Goal: Task Accomplishment & Management: Manage account settings

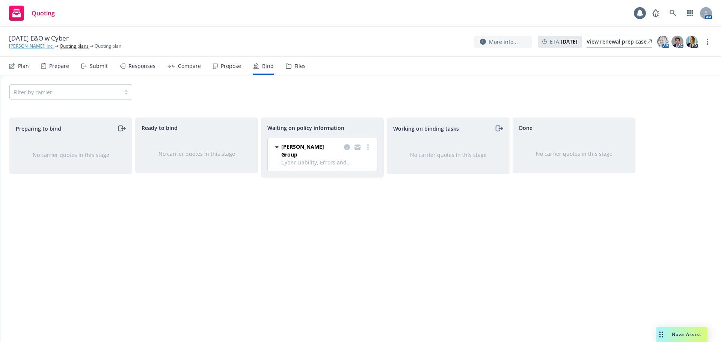
click at [17, 45] on link "[PERSON_NAME], Inc." at bounding box center [31, 46] width 45 height 7
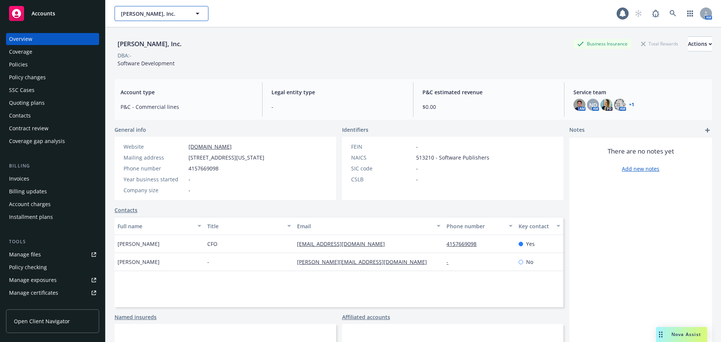
click at [160, 14] on span "[PERSON_NAME], Inc." at bounding box center [153, 14] width 65 height 8
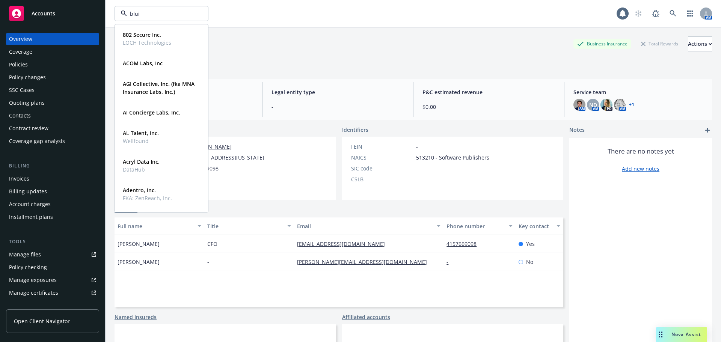
type input "bluip"
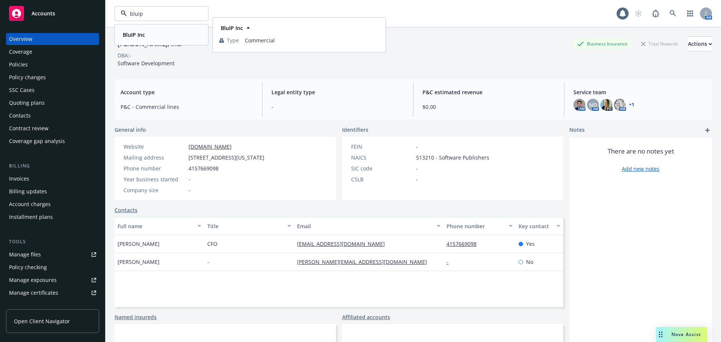
click at [135, 36] on strong "BluIP Inc" at bounding box center [134, 34] width 22 height 7
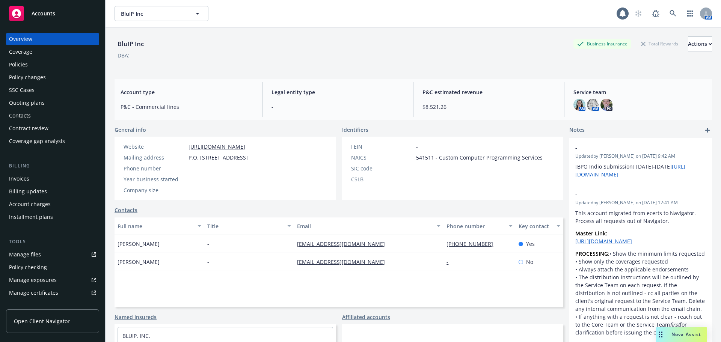
click at [32, 66] on div "Policies" at bounding box center [52, 65] width 87 height 12
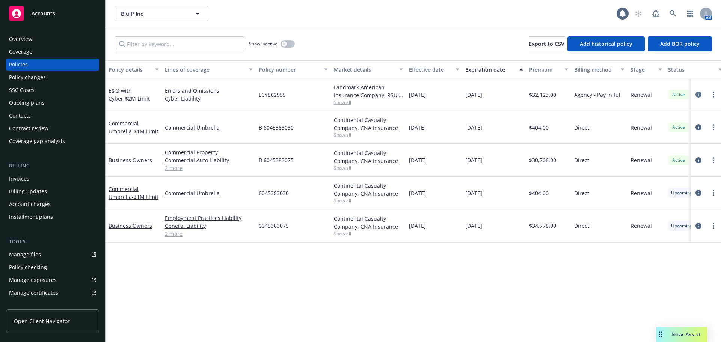
click at [38, 106] on div "Quoting plans" at bounding box center [27, 103] width 36 height 12
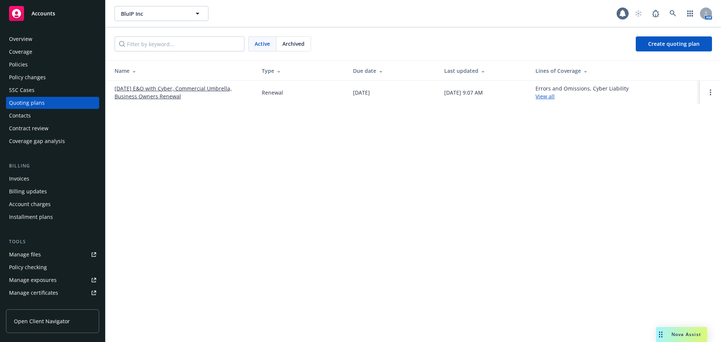
click at [161, 98] on link "11/07/25 E&O with Cyber, Commercial Umbrella, Business Owners Renewal" at bounding box center [182, 93] width 135 height 16
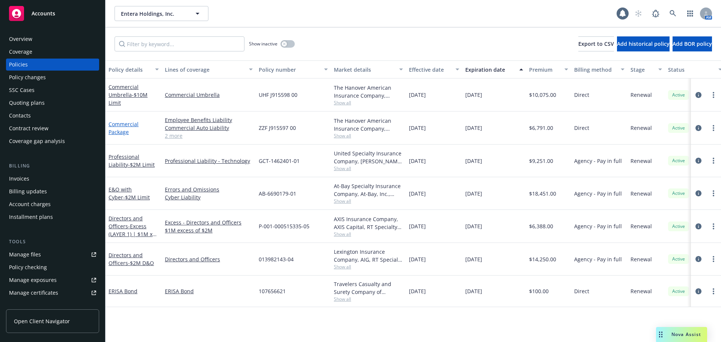
click at [119, 133] on link "Commercial Package" at bounding box center [124, 128] width 30 height 15
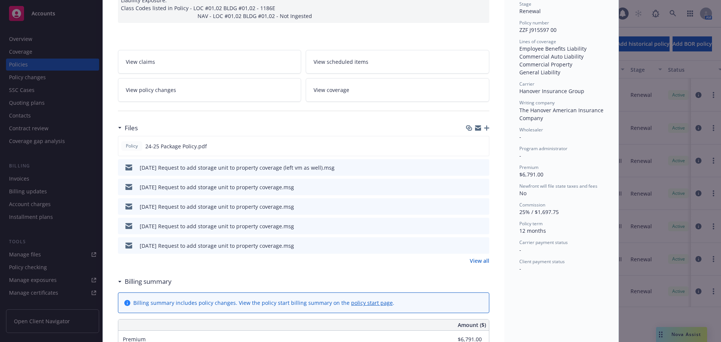
scroll to position [188, 0]
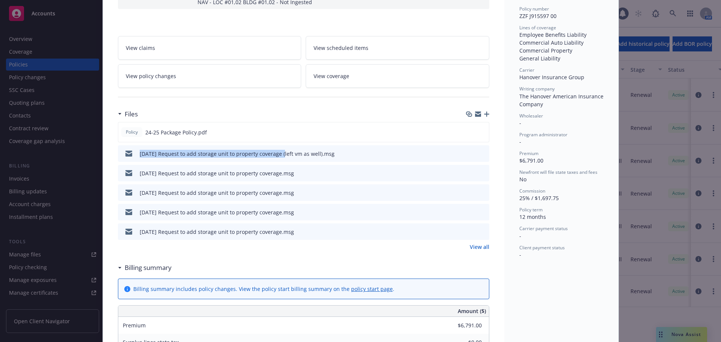
drag, startPoint x: 139, startPoint y: 146, endPoint x: 280, endPoint y: 150, distance: 140.9
click at [280, 150] on div "10/14/25 Request to add storage unit to property coverage (left vm as well).msg" at bounding box center [228, 154] width 214 height 16
copy div "10/14/25 Request to add storage unit to property coverage"
click at [484, 112] on icon "button" at bounding box center [486, 114] width 5 height 5
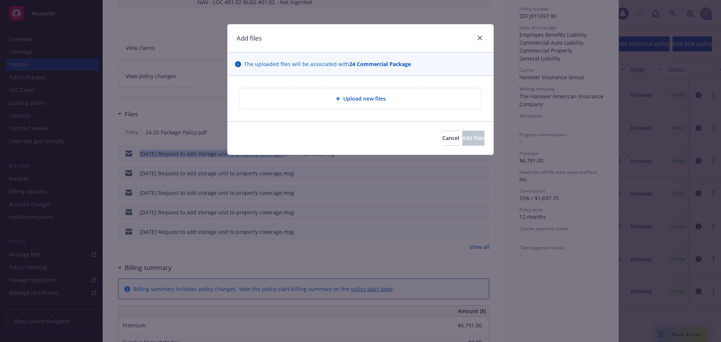
type textarea "x"
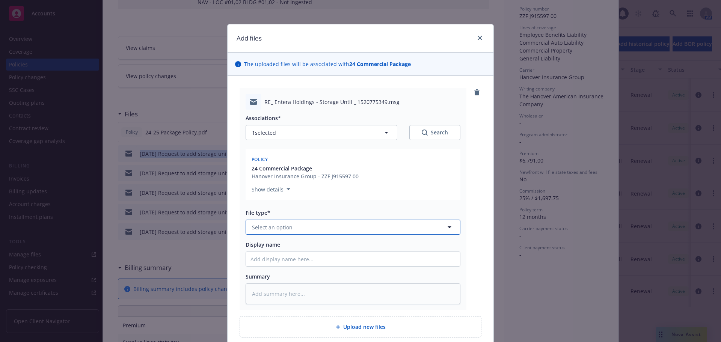
click at [257, 227] on span "Select an option" at bounding box center [272, 227] width 41 height 8
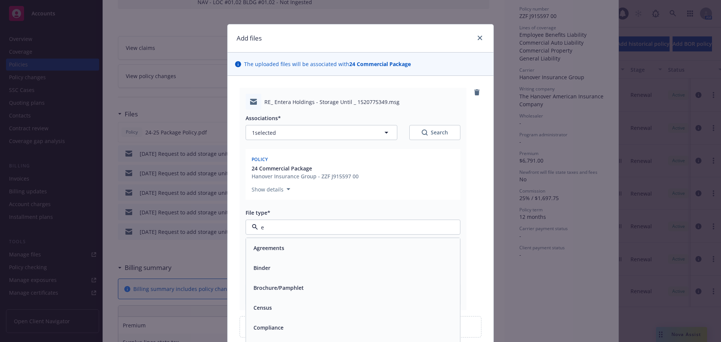
type input "em"
click at [303, 270] on div "Email" at bounding box center [353, 268] width 205 height 11
click at [302, 263] on input "Display name" at bounding box center [353, 259] width 214 height 14
paste input "10/14/25 Request to add storage unit to property coverage"
type textarea "x"
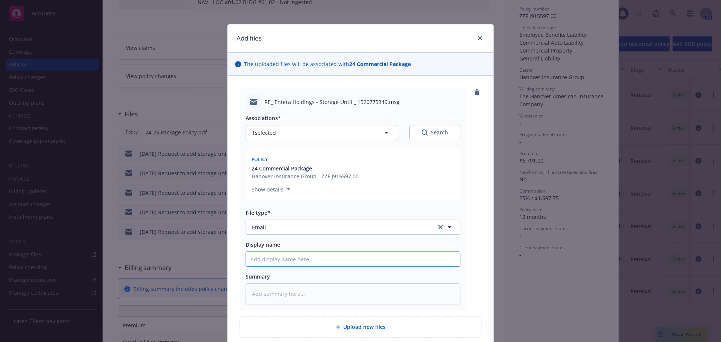
type input "10/14/25 Request to add storage unit to property coverage"
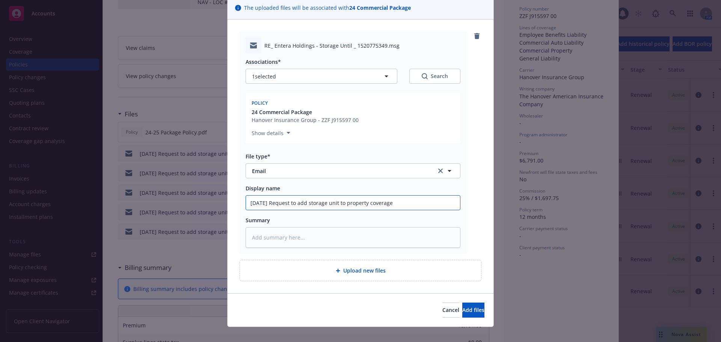
scroll to position [65, 0]
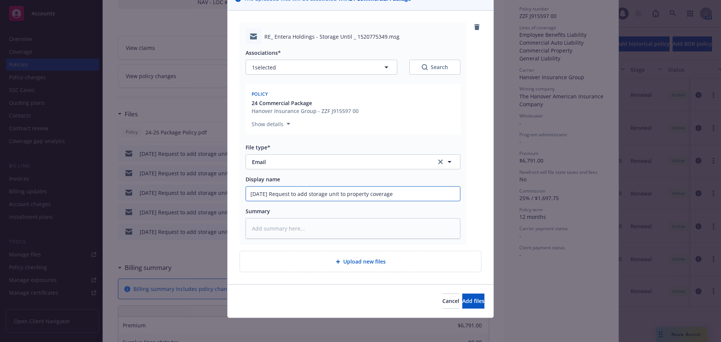
type textarea "x"
type input "10/14/25 Request to add storage unit to property coverage -"
type textarea "x"
type input "10/14/25 Request to add storage unit to property coverage -"
type textarea "x"
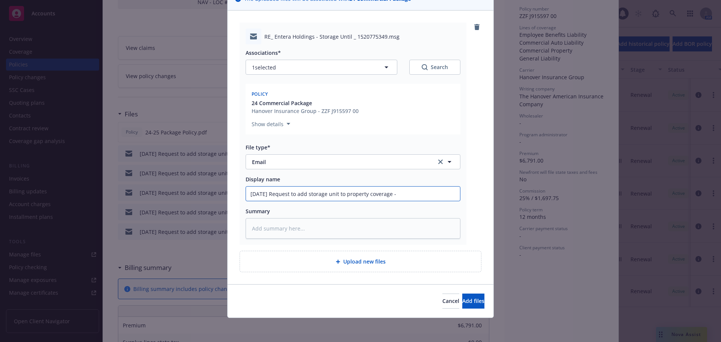
type input "10/14/25 Request to add storage unit to property coverage - c"
type textarea "x"
type input "10/14/25 Request to add storage unit to property coverage - co"
type textarea "x"
type input "10/14/25 Request to add storage unit to property coverage - con"
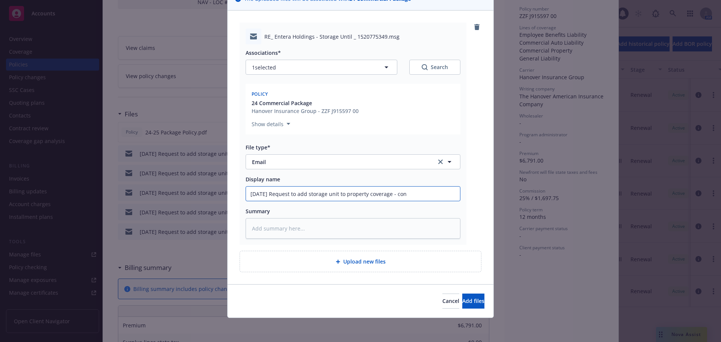
type textarea "x"
type input "10/14/25 Request to add storage unit to property coverage - conf"
type textarea "x"
type input "10/14/25 Request to add storage unit to property coverage - confi"
type textarea "x"
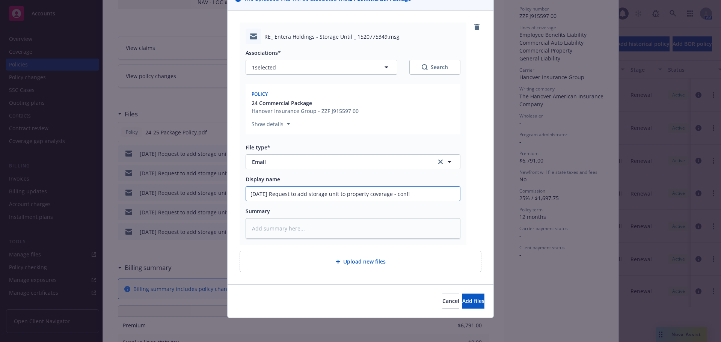
type input "10/14/25 Request to add storage unit to property coverage - confir"
type textarea "x"
type input "10/14/25 Request to add storage unit to property coverage - confirm"
type textarea "x"
type input "10/14/25 Request to add storage unit to property coverage - confirme"
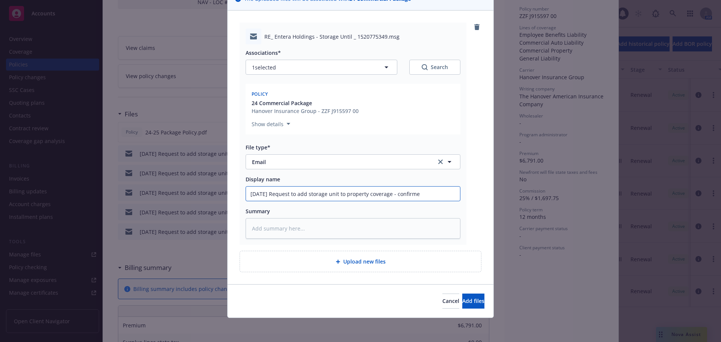
type textarea "x"
drag, startPoint x: 435, startPoint y: 194, endPoint x: 148, endPoint y: 193, distance: 287.7
click at [148, 193] on div "Add files The uploaded files will be associated with 24 Commercial Package RE_ …" at bounding box center [360, 171] width 721 height 342
click at [444, 197] on input "10/14/25 Request to add storage unit to property coverage - confirmed" at bounding box center [353, 194] width 214 height 14
type input "10/14/25 Request to add storage unit to property coverage - confirmed"
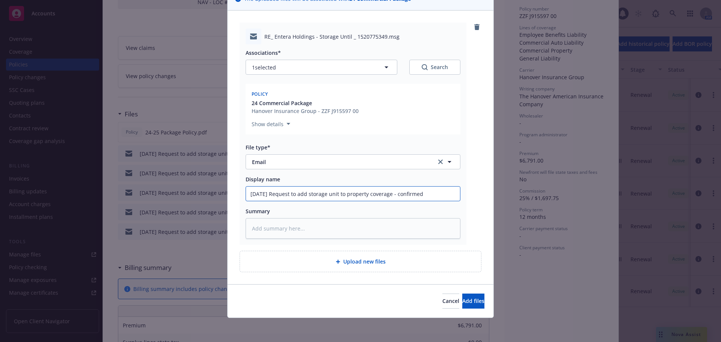
type textarea "x"
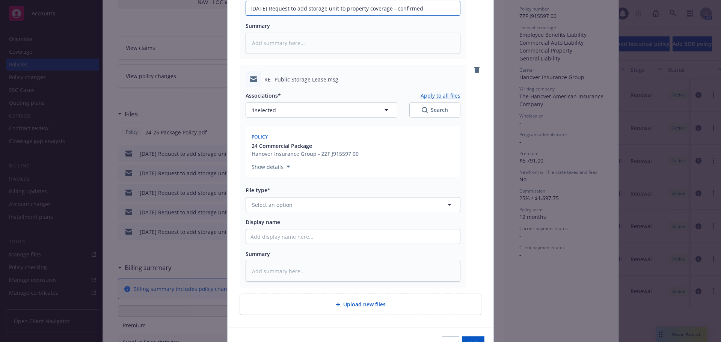
scroll to position [291, 0]
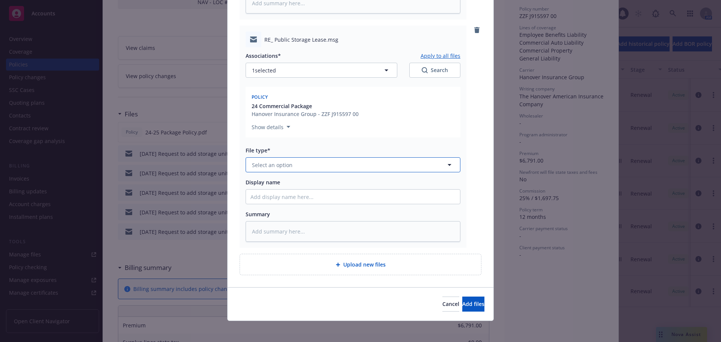
click at [271, 166] on span "Select an option" at bounding box center [272, 165] width 41 height 8
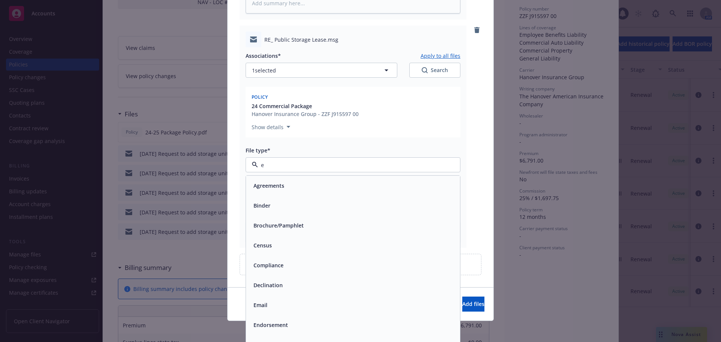
type input "em"
click at [287, 203] on div "Email" at bounding box center [353, 205] width 205 height 11
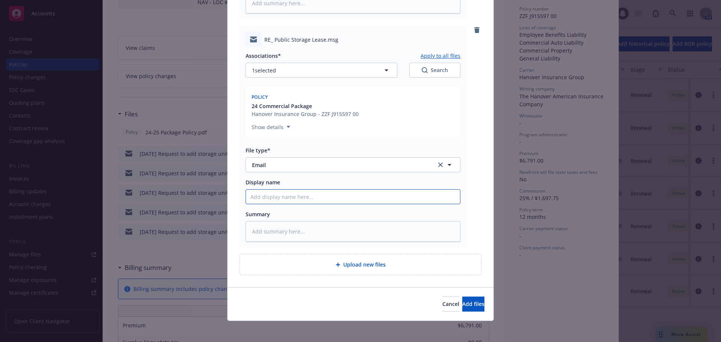
click at [290, 198] on input "Display name" at bounding box center [353, 197] width 214 height 14
paste input "10/14/25 Request to add storage unit to property coverage - confirmed"
type textarea "x"
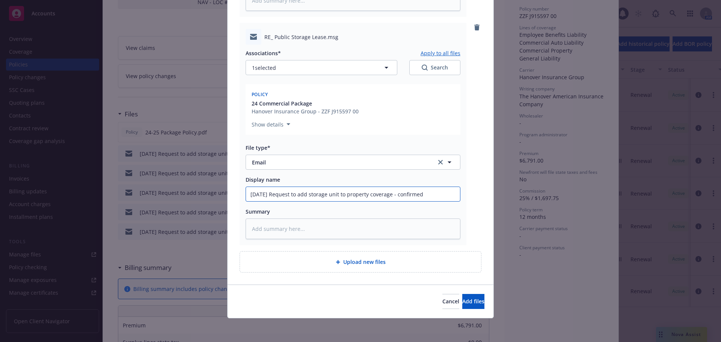
scroll to position [294, 0]
type input "10/14/25 Request to add storage unit to property coverage - confirmed"
click at [462, 303] on span "Add files" at bounding box center [473, 300] width 22 height 7
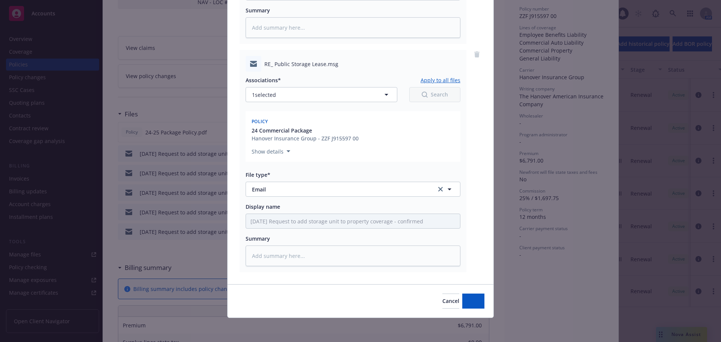
scroll to position [266, 0]
type textarea "x"
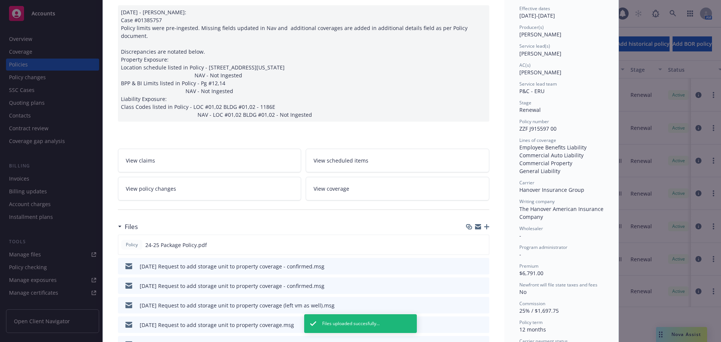
scroll to position [0, 0]
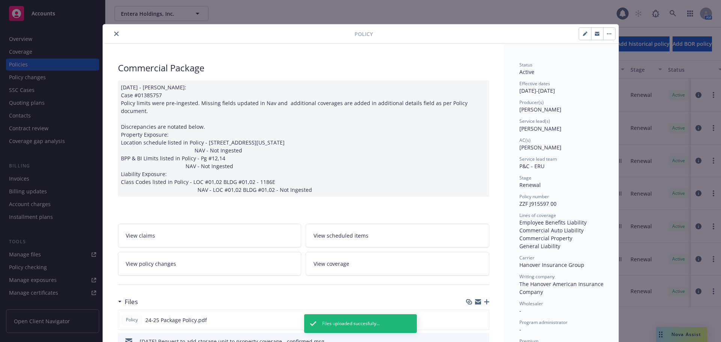
click at [114, 35] on icon "close" at bounding box center [116, 34] width 5 height 5
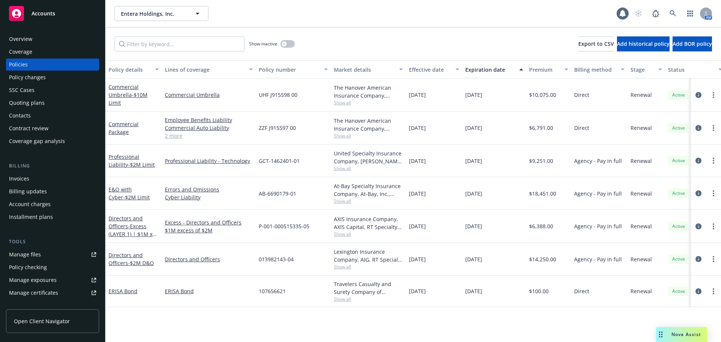
click at [19, 45] on div "Overview" at bounding box center [20, 39] width 23 height 12
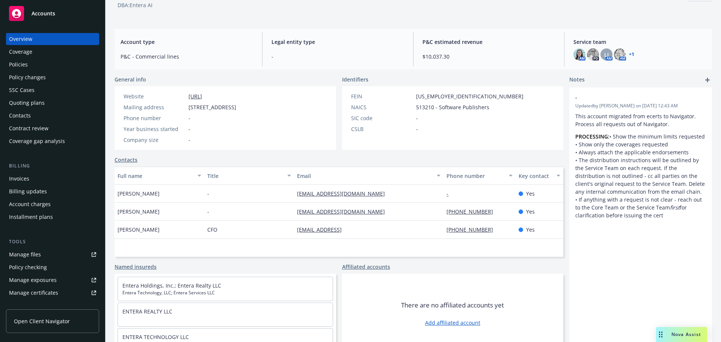
scroll to position [62, 0]
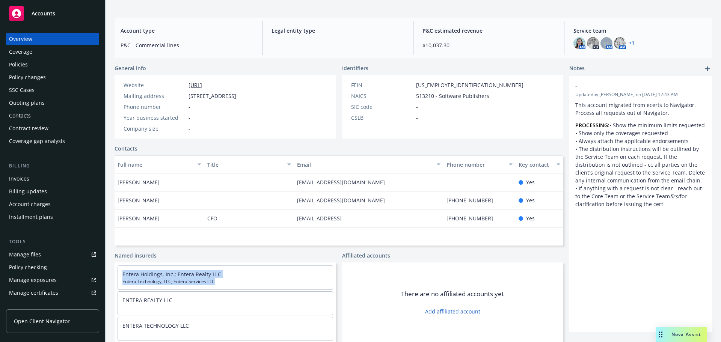
drag, startPoint x: 219, startPoint y: 283, endPoint x: 115, endPoint y: 275, distance: 103.6
click at [115, 275] on div "Entera Holdings, Inc.; Entera Realty LLC Entera Technology, LLC; Entera Service…" at bounding box center [226, 316] width 222 height 107
click at [24, 69] on div "Policies" at bounding box center [18, 65] width 19 height 12
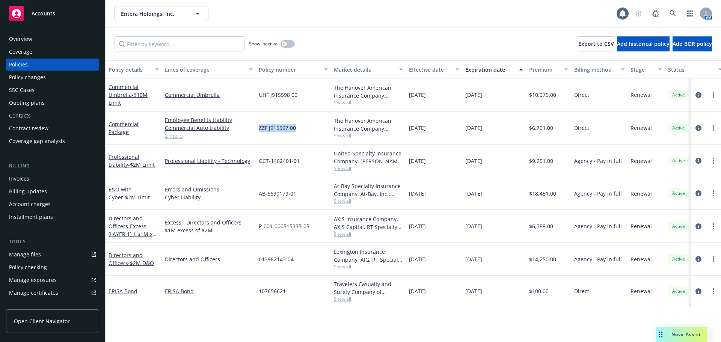
drag, startPoint x: 302, startPoint y: 133, endPoint x: 253, endPoint y: 132, distance: 49.6
click at [253, 132] on div "Commercial Package Employee Benefits Liability Commercial Auto Liability Commer…" at bounding box center [468, 128] width 725 height 33
copy div "ZZF J915597 00"
click at [157, 11] on span "Entera Holdings, Inc." at bounding box center [153, 14] width 65 height 8
click at [151, 14] on span "Entera Holdings, Inc." at bounding box center [153, 14] width 65 height 8
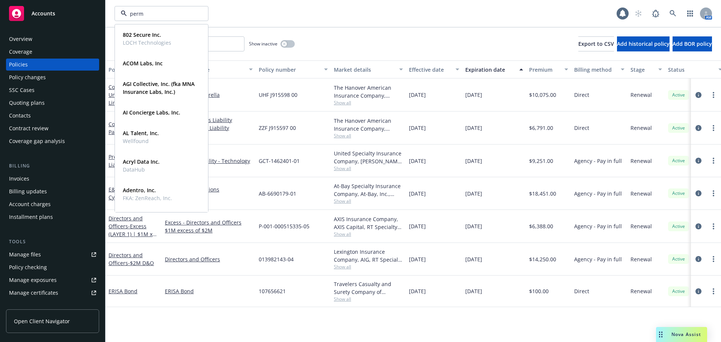
type input "perma"
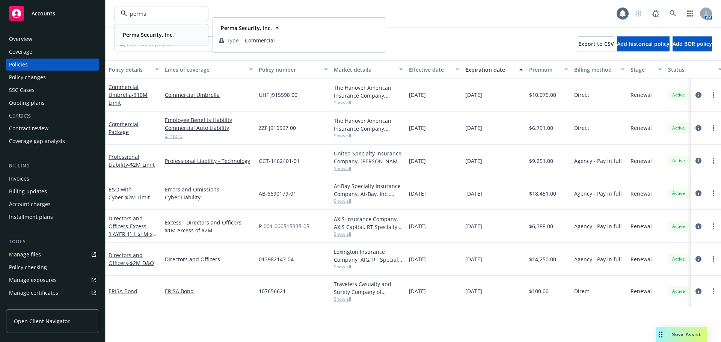
click at [151, 35] on strong "Perma Security, Inc." at bounding box center [148, 34] width 51 height 7
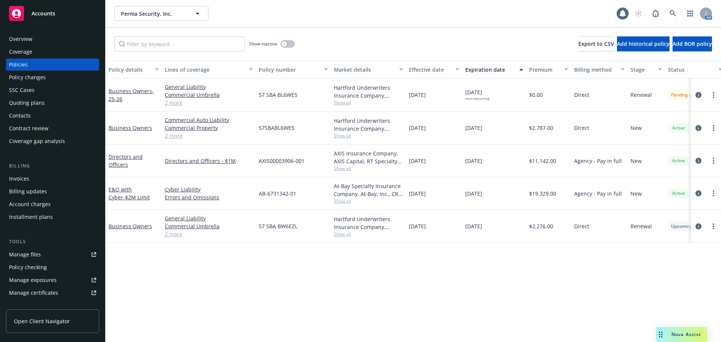
click at [47, 101] on div "Quoting plans" at bounding box center [52, 103] width 87 height 12
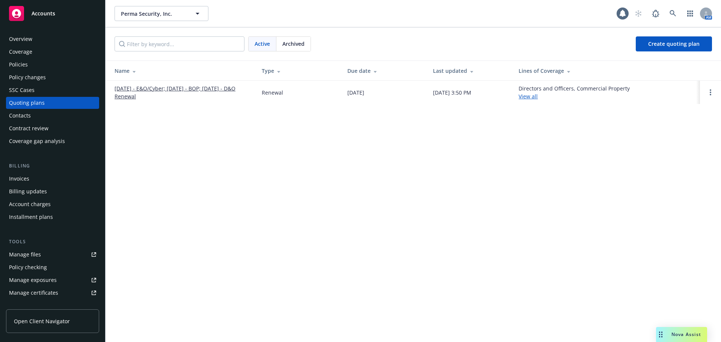
click at [183, 89] on link "10/14/25 - E&O/Cyber; 10/31/25 - BOP; 11/3/25 - D&O Renewal" at bounding box center [182, 93] width 135 height 16
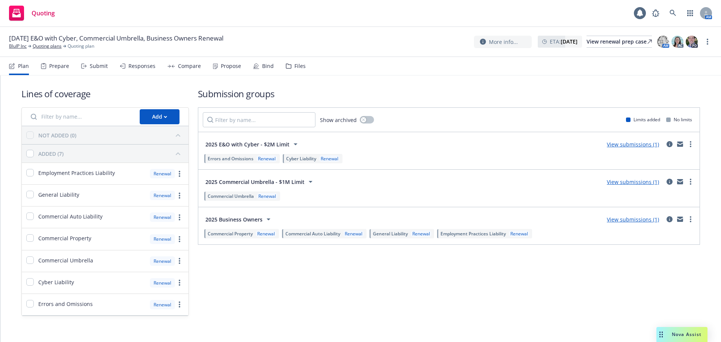
click at [294, 69] on div "Files" at bounding box center [296, 66] width 20 height 18
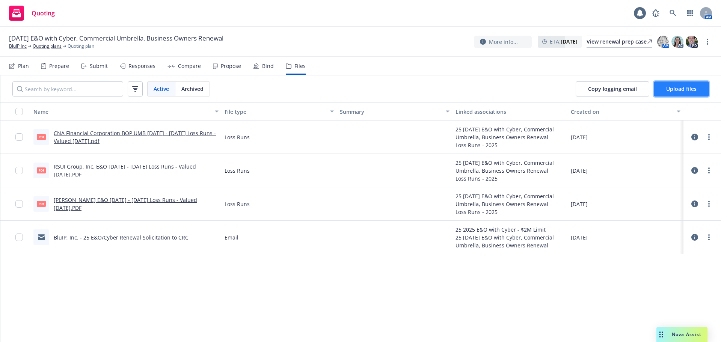
click at [671, 89] on span "Upload files" at bounding box center [681, 88] width 30 height 7
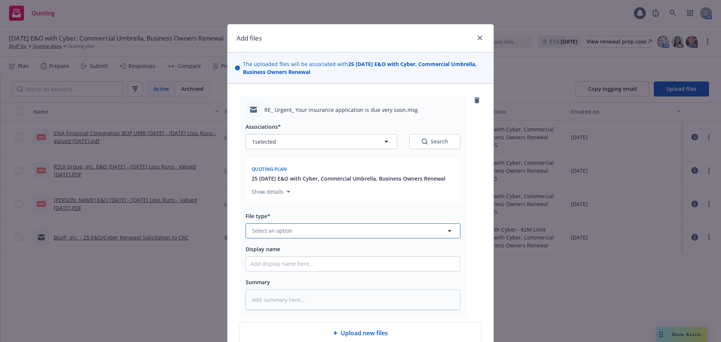
click at [276, 227] on span "Select an option" at bounding box center [272, 231] width 41 height 8
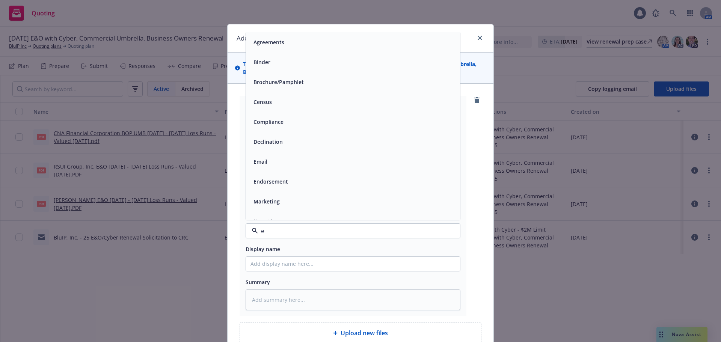
type input "em"
click at [305, 66] on div "Email" at bounding box center [353, 62] width 205 height 11
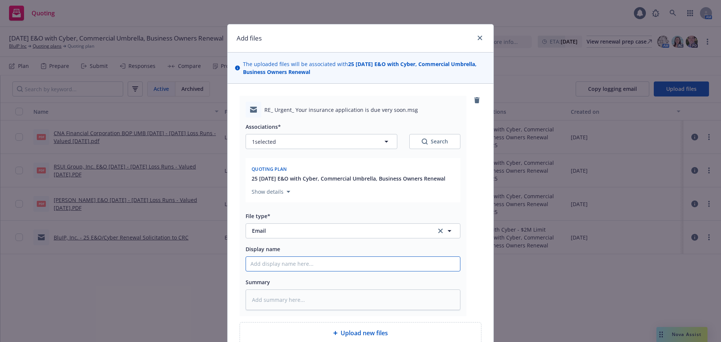
click at [279, 263] on input "Display name" at bounding box center [353, 264] width 214 height 14
type textarea "x"
type input "1"
type textarea "x"
type input "10"
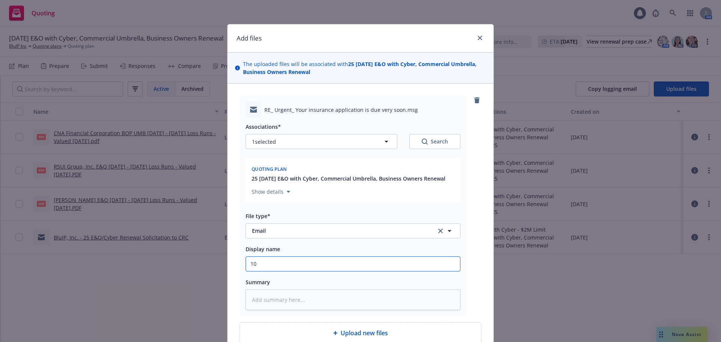
type textarea "x"
type input "10/"
type textarea "x"
type input "10/1"
type textarea "x"
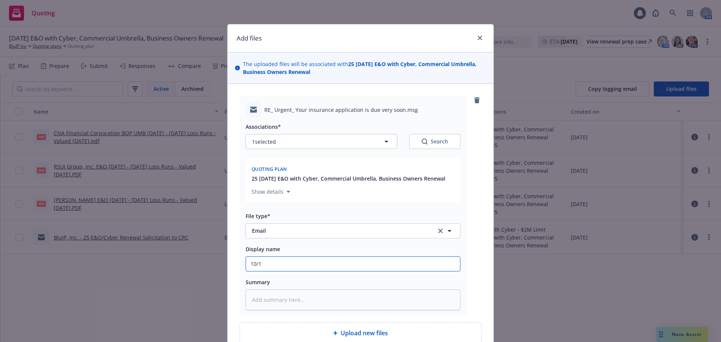
type input "10/14"
type textarea "x"
type input "10/14/"
type textarea "x"
type input "10/14/2"
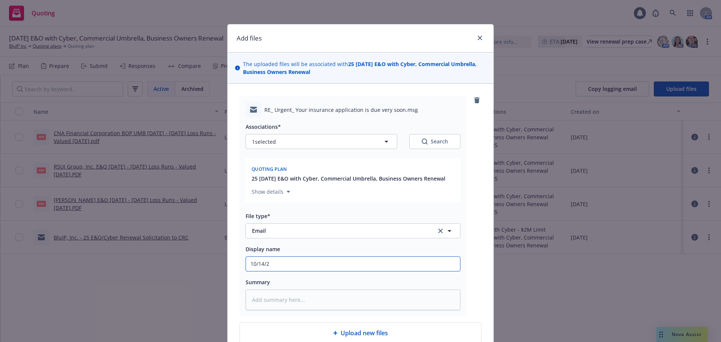
type textarea "x"
type input "10/14/25"
type textarea "x"
type input "10/14/25"
type textarea "x"
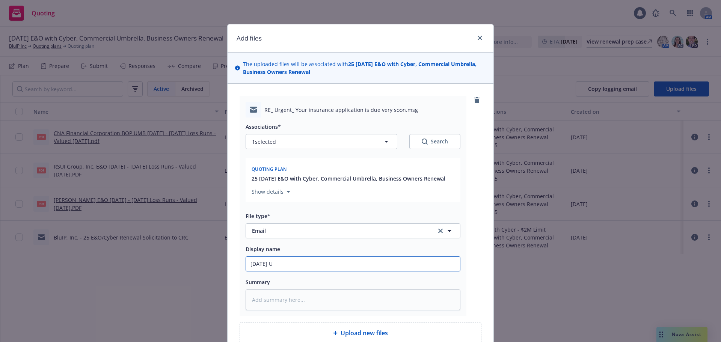
type input "10/14/25 Up"
type textarea "x"
type input "10/14/25 Upd"
type textarea "x"
type input "10/14/25 Upda"
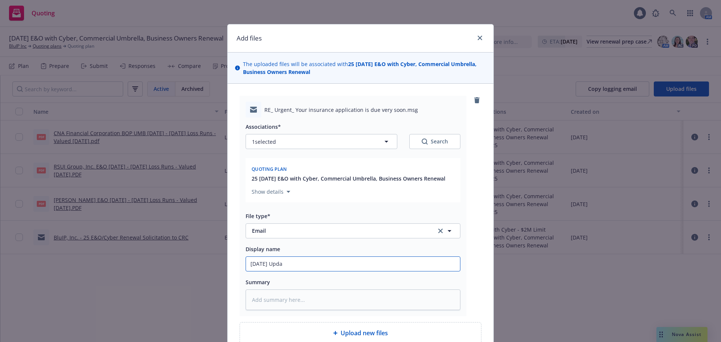
type textarea "x"
type input "10/14/25 Updat"
type textarea "x"
type input "10/14/25 Update"
type textarea "x"
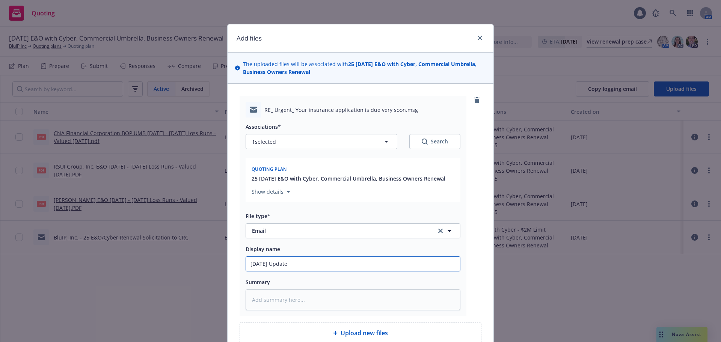
type input "10/14/25 Update"
type textarea "x"
type input "10/14/25 Update on"
type textarea "x"
type input "10/14/25 Update on"
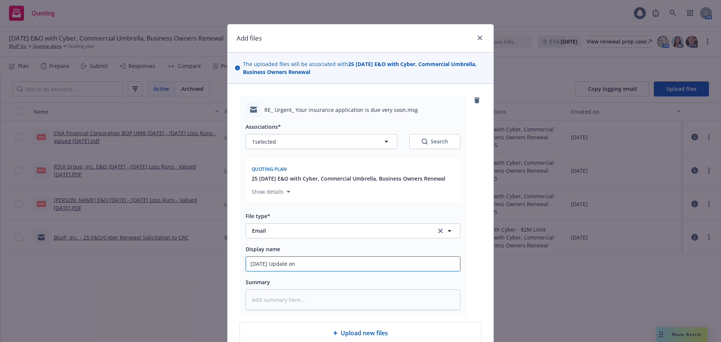
type textarea "x"
type input "10/14/25 Update on r"
type textarea "x"
type input "10/14/25 Update on re"
type textarea "x"
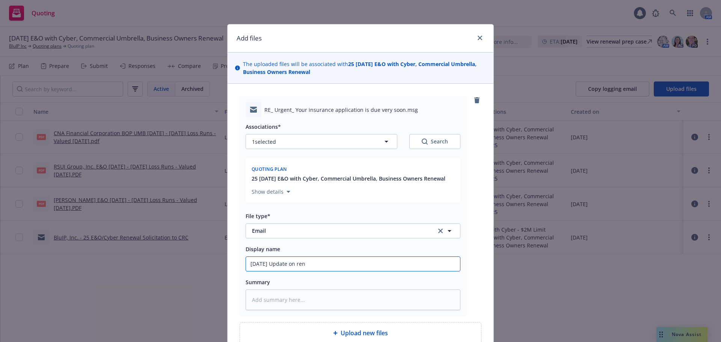
type input "10/14/25 Update on rene"
type textarea "x"
type input "10/14/25 Update on renewa"
type textarea "x"
type input "10/14/25 Update on renewal"
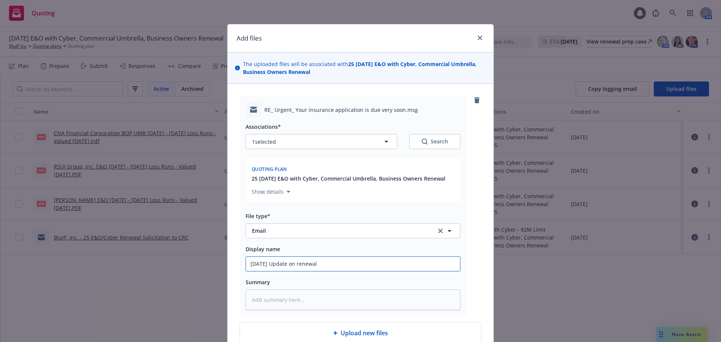
type textarea "x"
type input "10/14/25 Update on renewal"
type textarea "x"
type input "10/14/25 Update on renewal s"
type textarea "x"
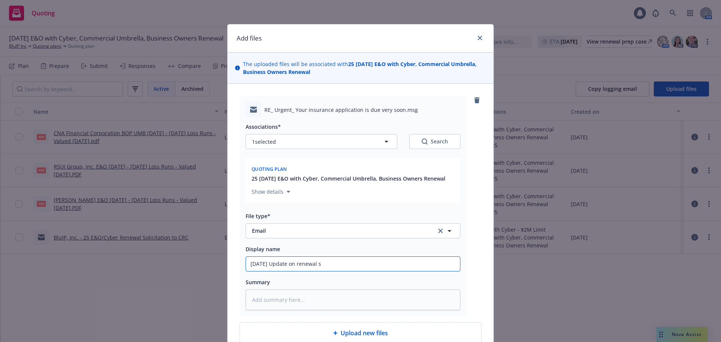
type input "10/14/25 Update on renewal sp"
type textarea "x"
type input "10/14/25 Update on renewal spe"
type textarea "x"
type input "10/14/25 Update on renewal spec"
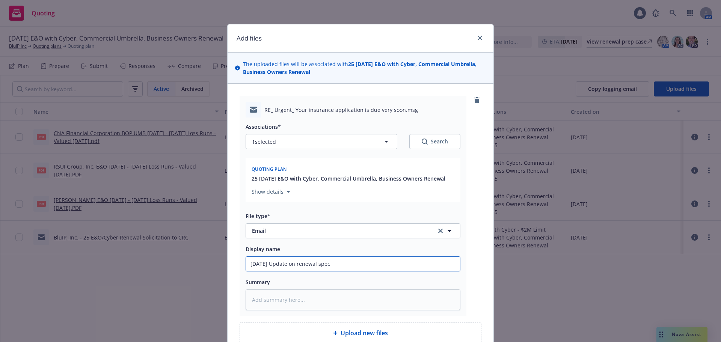
type textarea "x"
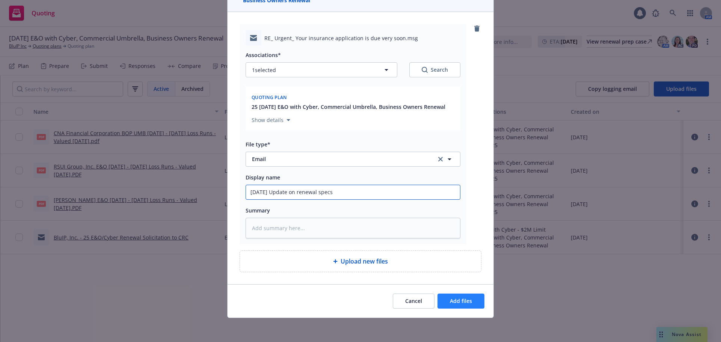
type input "10/14/25 Update on renewal specs"
click at [458, 297] on span "Add files" at bounding box center [461, 300] width 22 height 7
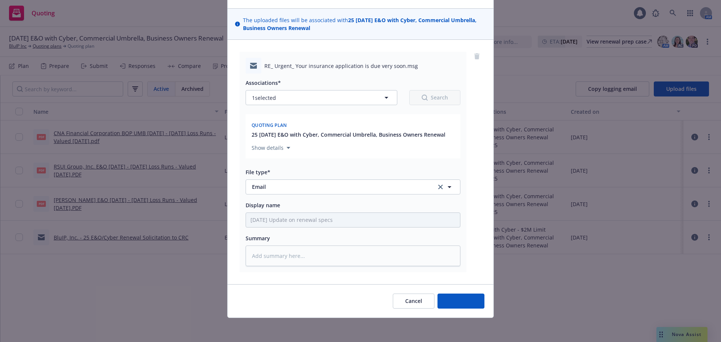
scroll to position [44, 0]
type textarea "x"
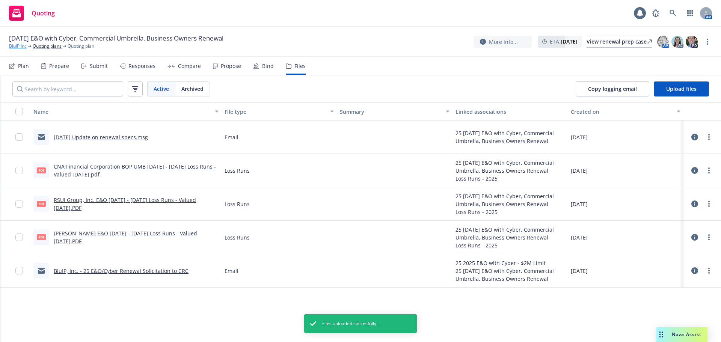
click at [14, 47] on link "BluIP Inc" at bounding box center [18, 46] width 18 height 7
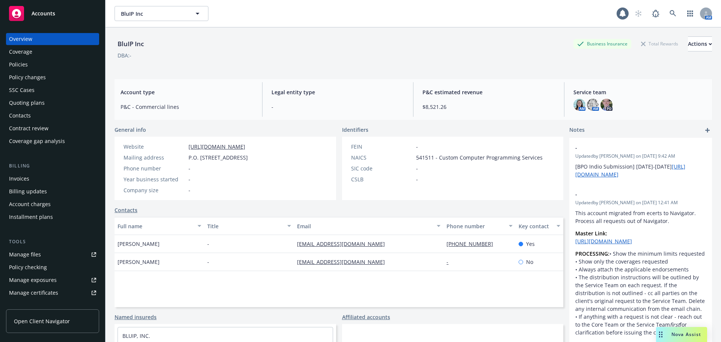
click at [30, 62] on div "Policies" at bounding box center [52, 65] width 87 height 12
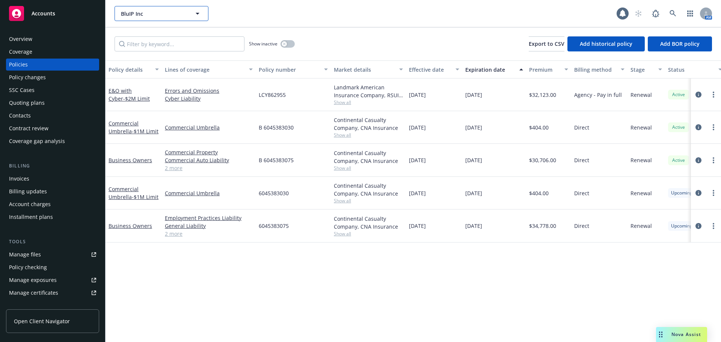
click at [140, 15] on span "BluIP Inc" at bounding box center [153, 14] width 65 height 8
type input "recruit"
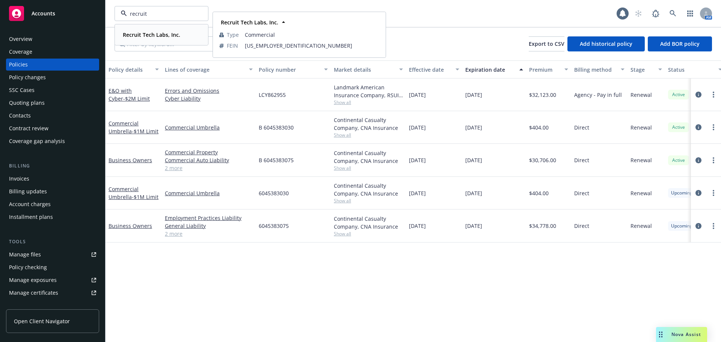
click at [162, 32] on strong "Recruit Tech Labs, Inc." at bounding box center [151, 34] width 57 height 7
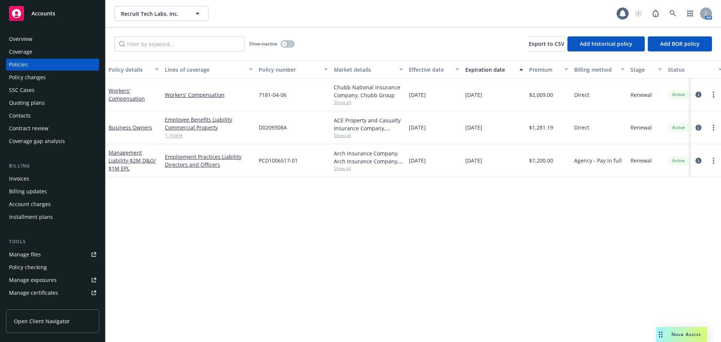
click at [53, 101] on div "Quoting plans" at bounding box center [52, 103] width 87 height 12
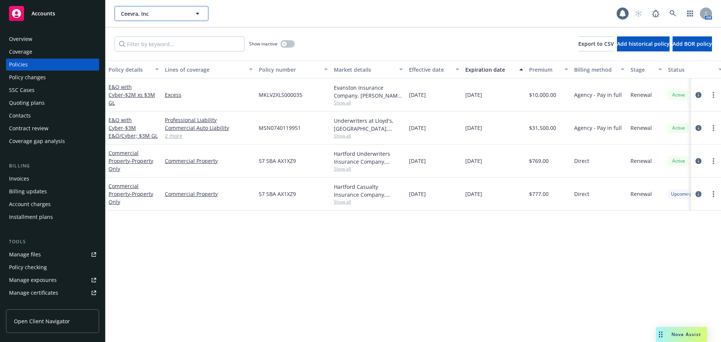
click at [130, 15] on span "Ceevra, Inc" at bounding box center [153, 14] width 65 height 8
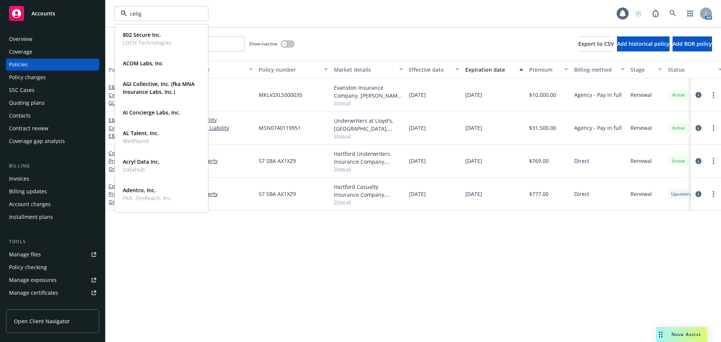
type input "celigo"
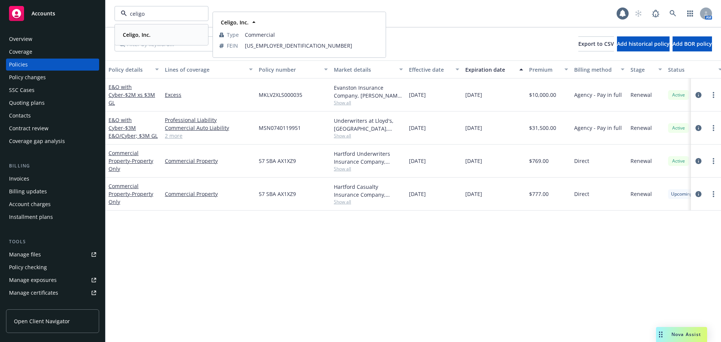
click at [138, 31] on span "Celigo, Inc." at bounding box center [137, 35] width 28 height 8
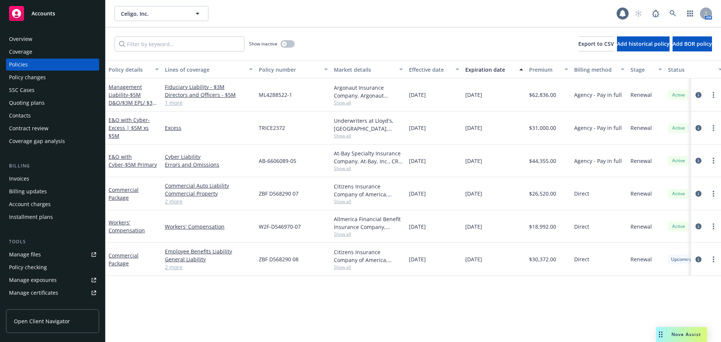
click at [27, 78] on div "Policy changes" at bounding box center [27, 77] width 37 height 12
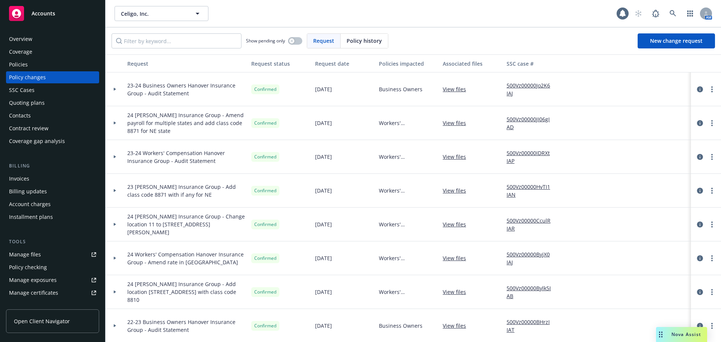
click at [29, 107] on div "Quoting plans" at bounding box center [27, 103] width 36 height 12
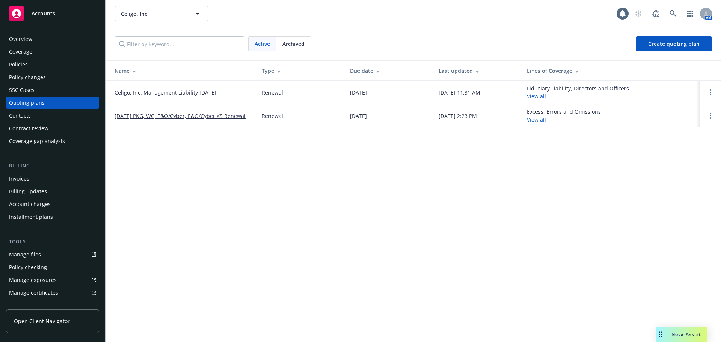
click at [194, 116] on link "[DATE] PKG, WC, E&O/Cyber, E&O/Cyber XS Renewal" at bounding box center [180, 116] width 131 height 8
